Goal: Contribute content: Contribute content

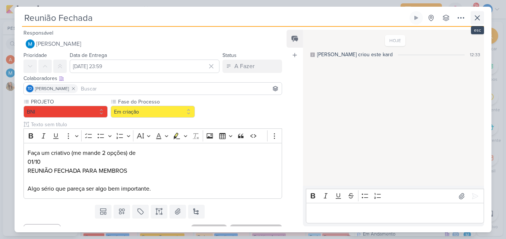
scroll to position [671, 0]
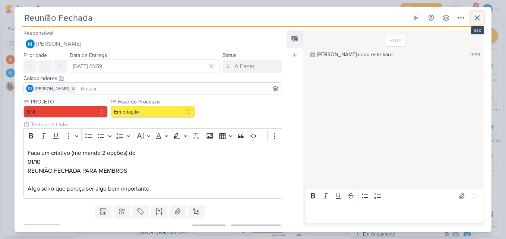
click at [480, 24] on button at bounding box center [477, 17] width 13 height 13
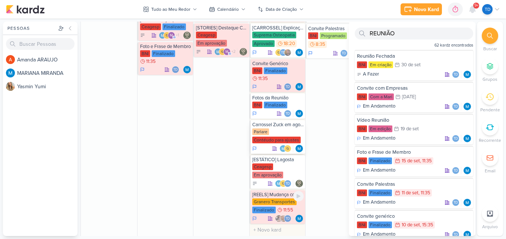
scroll to position [522, 0]
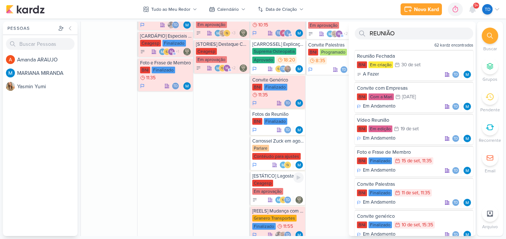
click at [283, 189] on div "Ceagesp Em aprovação" at bounding box center [278, 188] width 52 height 16
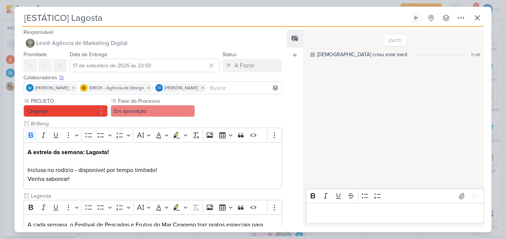
scroll to position [0, 0]
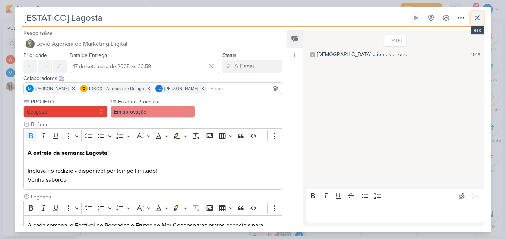
click at [476, 20] on icon at bounding box center [477, 18] width 4 height 4
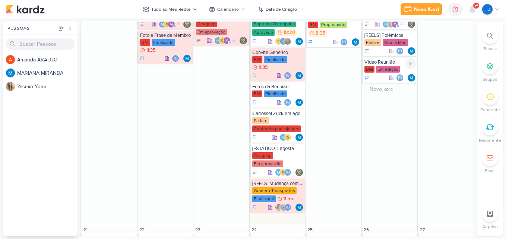
scroll to position [494, 0]
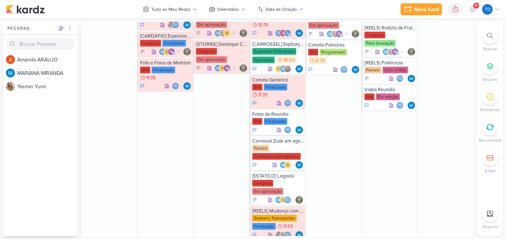
click at [489, 42] on div at bounding box center [490, 36] width 16 height 16
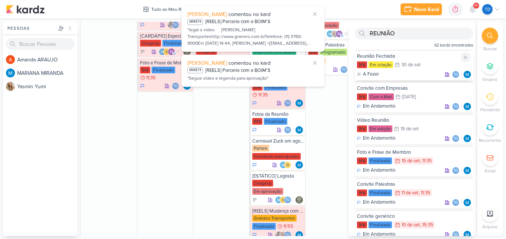
click at [419, 66] on div "30 de set" at bounding box center [410, 65] width 19 height 5
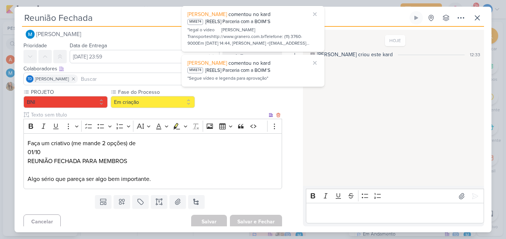
scroll to position [14, 0]
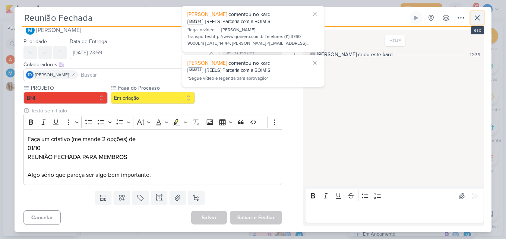
click at [476, 20] on icon at bounding box center [477, 17] width 9 height 9
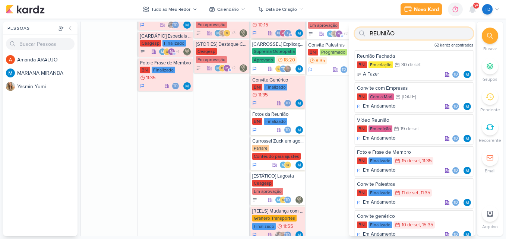
drag, startPoint x: 429, startPoint y: 32, endPoint x: 291, endPoint y: 34, distance: 137.9
click at [291, 34] on div "Pessoas Pessoas A m a n d a A R A U J O M A R I A N A M I R A N D A Y a s m i n…" at bounding box center [253, 129] width 506 height 215
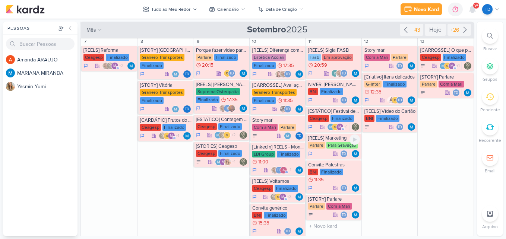
scroll to position [0, 0]
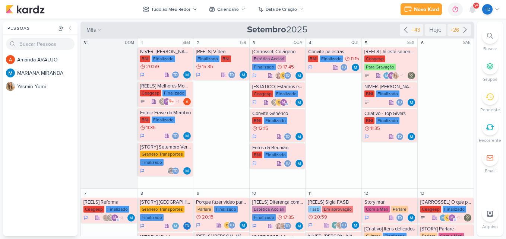
click at [490, 31] on div at bounding box center [490, 36] width 16 height 16
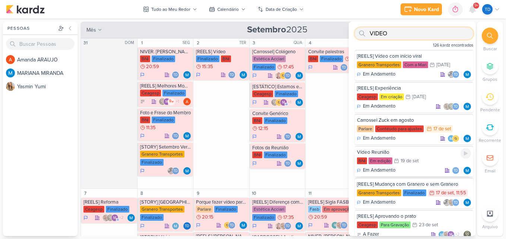
type input "VIDEO"
click at [417, 155] on div "Vídeo Reunião" at bounding box center [414, 152] width 114 height 7
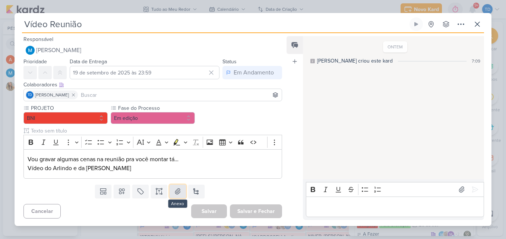
click at [177, 197] on button at bounding box center [178, 191] width 16 height 13
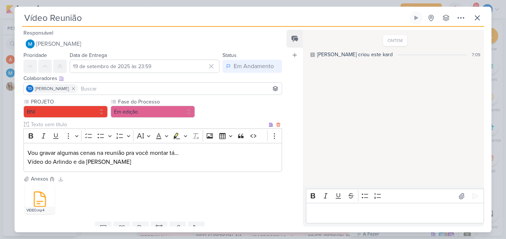
scroll to position [31, 0]
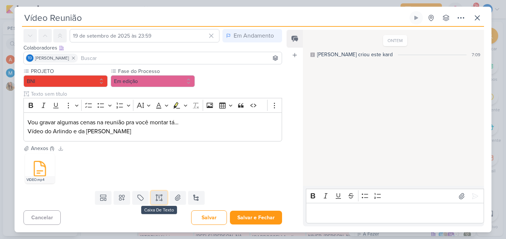
click at [161, 196] on button at bounding box center [159, 197] width 16 height 13
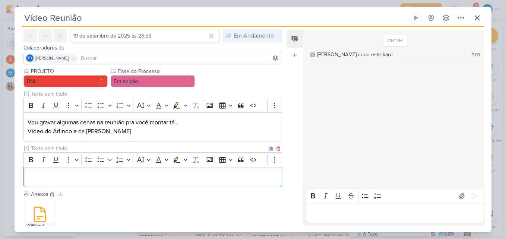
click at [38, 149] on input "text" at bounding box center [148, 149] width 238 height 8
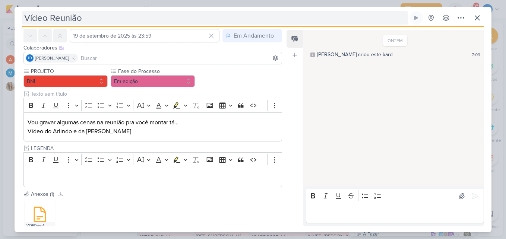
type input "LEGENDA"
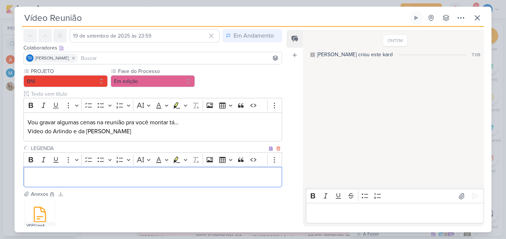
click at [169, 187] on div "Editor editing area: main" at bounding box center [152, 177] width 259 height 21
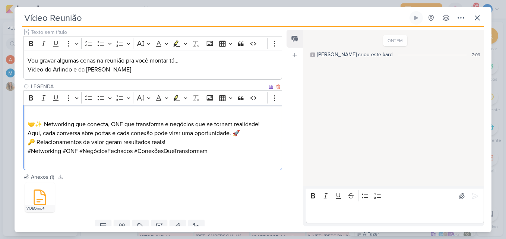
scroll to position [105, 0]
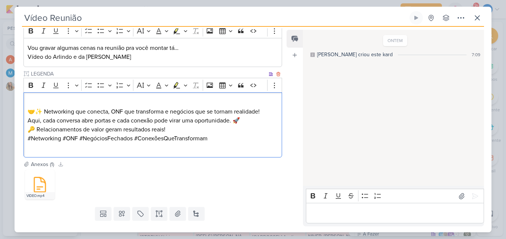
click at [27, 108] on div "🤝✨ Networking que conecta, ONF que transforma e negócios que se tornam realidad…" at bounding box center [152, 124] width 259 height 65
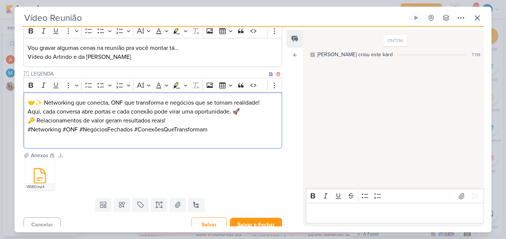
click at [270, 103] on p "🤝✨ Networking que conecta, ONF que transforma e negócios que se tornam realidad…" at bounding box center [153, 107] width 250 height 18
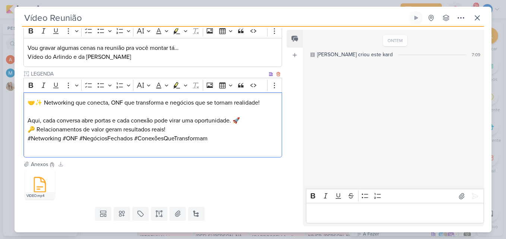
click at [206, 123] on p "⁠⁠⁠⁠⁠⁠⁠ Aqui, cada conversa abre portas e cada conexão pode virar uma oportunid…" at bounding box center [153, 116] width 250 height 18
click at [201, 130] on p "🔑 Relacionamentos de valor geram resultados reais!" at bounding box center [153, 129] width 250 height 9
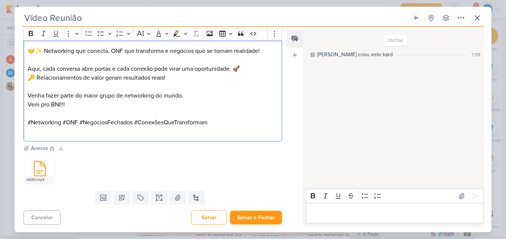
scroll to position [0, 0]
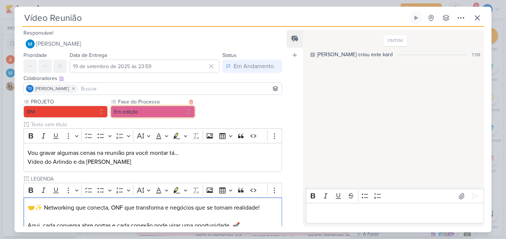
click at [151, 112] on button "Em edição" at bounding box center [153, 112] width 84 height 12
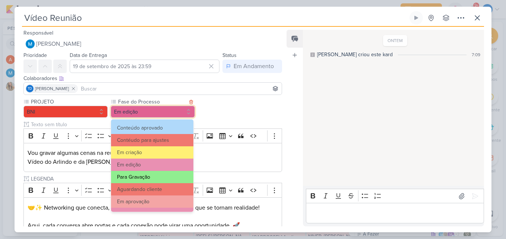
scroll to position [72, 0]
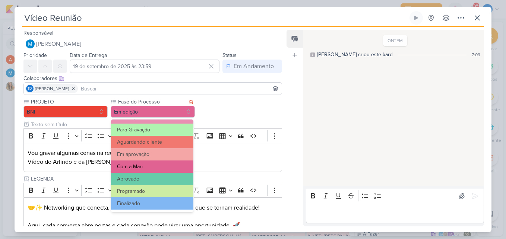
click at [158, 166] on button "Com a Mari" at bounding box center [152, 167] width 82 height 12
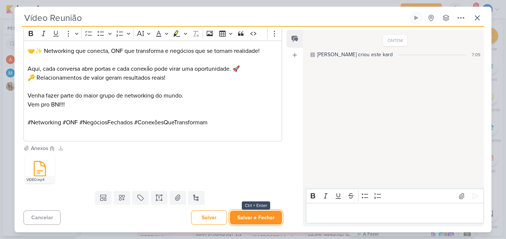
click at [262, 215] on button "Salvar e Fechar" at bounding box center [256, 218] width 52 height 14
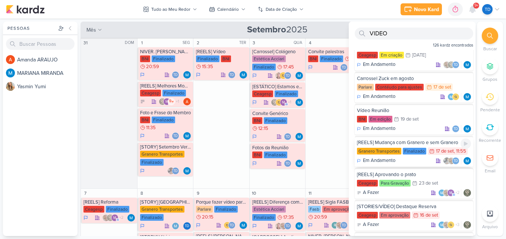
scroll to position [0, 0]
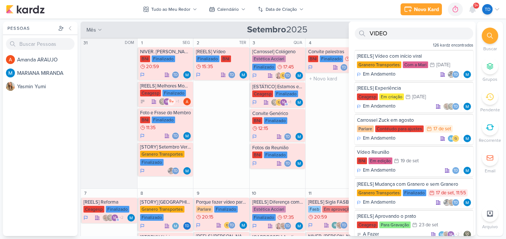
click at [341, 137] on div "4 QUI Convite palestras BNI Finalizado 11:15 Td" at bounding box center [333, 113] width 56 height 151
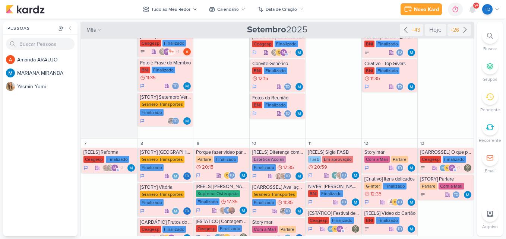
scroll to position [37, 0]
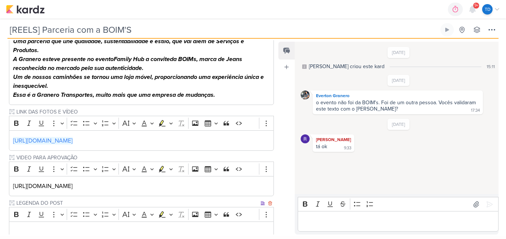
scroll to position [172, 0]
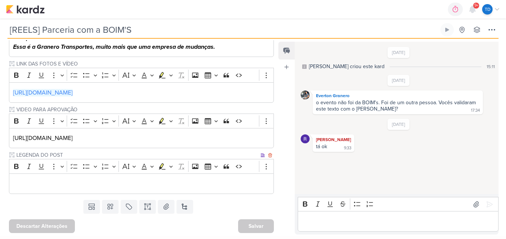
click at [124, 186] on p "Editor editing area: main" at bounding box center [141, 183] width 257 height 9
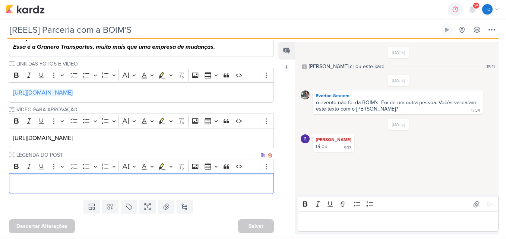
click at [111, 187] on p "Editor editing area: main" at bounding box center [141, 183] width 257 height 9
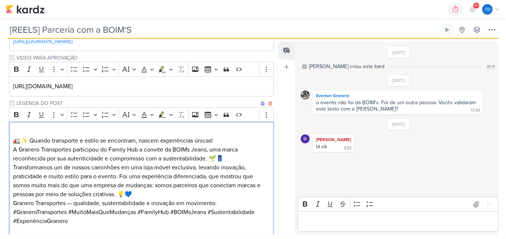
drag, startPoint x: 13, startPoint y: 138, endPoint x: 32, endPoint y: 143, distance: 19.7
click at [13, 138] on p "🚛✨ Quando transporte e estilo se encontram, nascem experiências únicas!" at bounding box center [141, 136] width 257 height 18
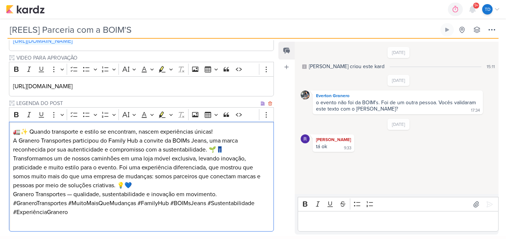
click at [240, 136] on p "🚛✨ Quando transporte e estilo se encontram, nascem experiências únicas!" at bounding box center [141, 131] width 257 height 9
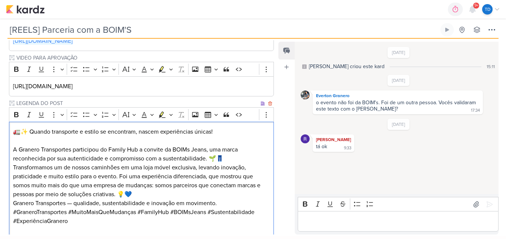
scroll to position [261, 0]
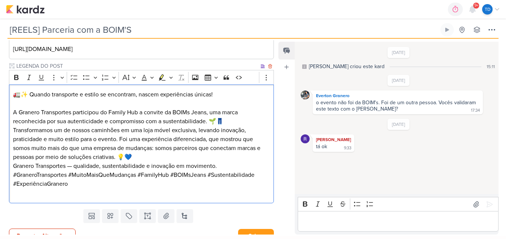
click at [233, 120] on p "A Granero Transportes participou do Family Hub a convite da BOIMs Jeans, uma ma…" at bounding box center [141, 117] width 257 height 18
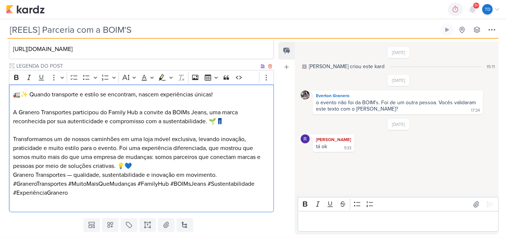
click at [141, 166] on p "Transformamos um de nossos caminhões em uma loja móvel exclusiva, levando inova…" at bounding box center [141, 153] width 257 height 36
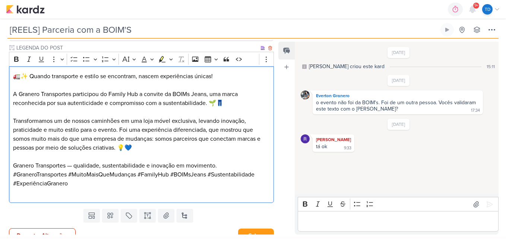
scroll to position [289, 0]
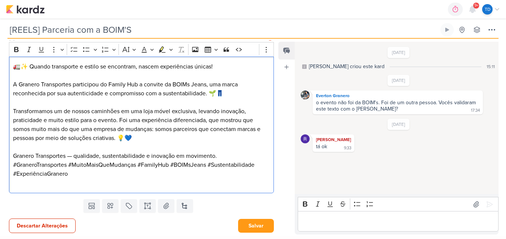
click at [73, 157] on p "Granero Transportes — qualidade, sustentabilidade e inovação em movimento." at bounding box center [141, 156] width 257 height 9
click at [222, 157] on p "Granero Transportes qualidade, sustentabilidade e inovação em movimento." at bounding box center [141, 156] width 257 height 9
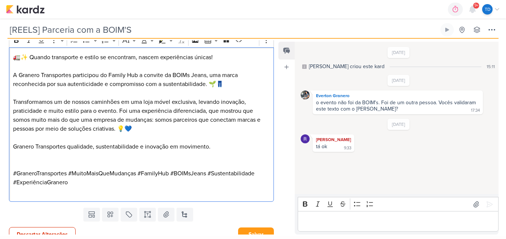
scroll to position [307, 0]
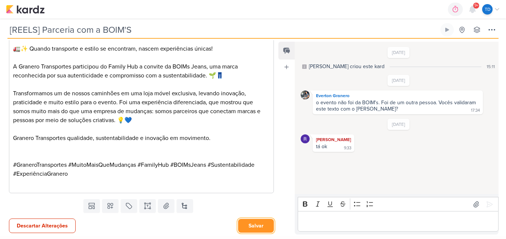
click at [252, 227] on button "Salvar" at bounding box center [256, 226] width 36 height 14
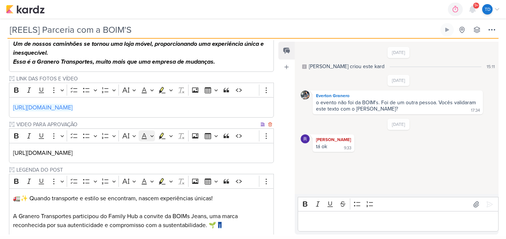
scroll to position [194, 0]
